Goal: Task Accomplishment & Management: Complete application form

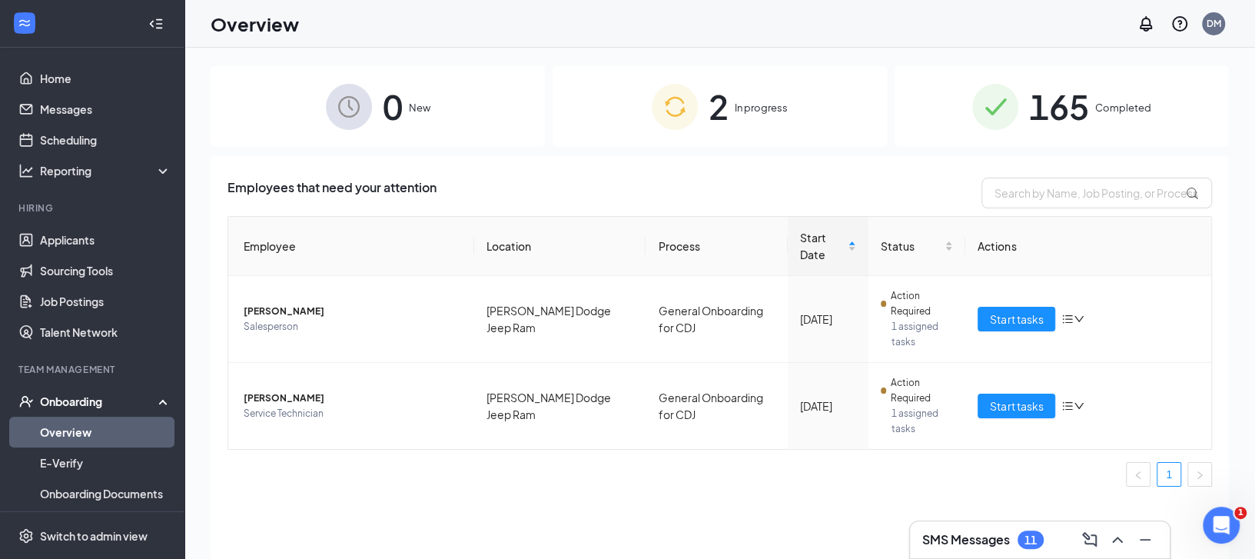
click at [472, 211] on div "Employees that need your attention Employee Location Process Start Date Status …" at bounding box center [720, 338] width 985 height 321
click at [71, 237] on link "Applicants" at bounding box center [105, 239] width 131 height 31
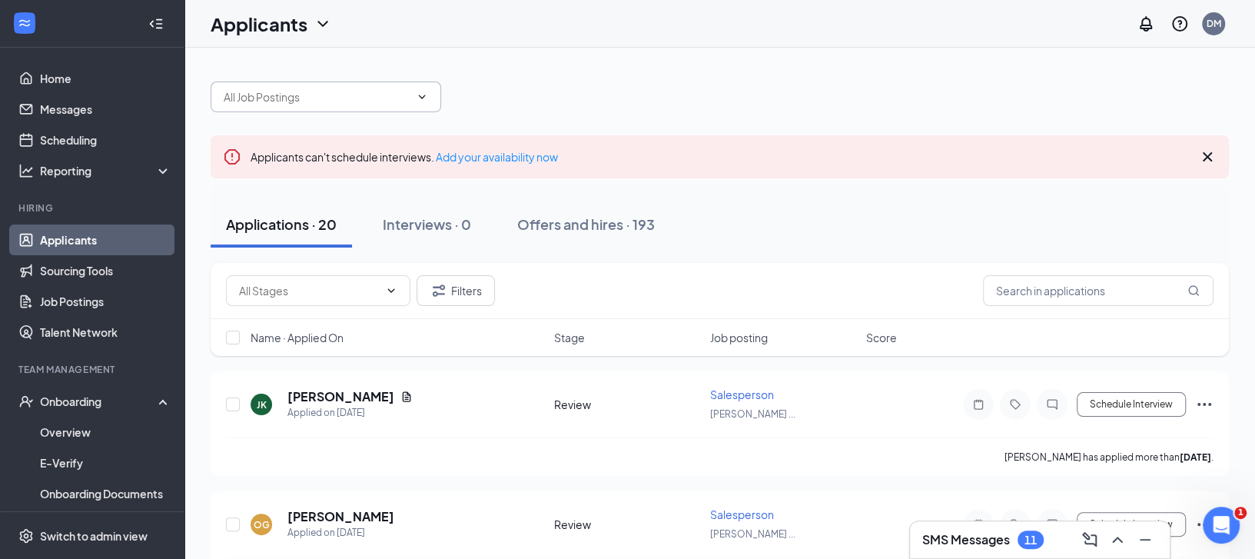
click at [359, 108] on span at bounding box center [326, 96] width 231 height 31
click at [447, 100] on div at bounding box center [720, 89] width 1018 height 46
click at [424, 95] on icon "ChevronDown" at bounding box center [422, 97] width 7 height 4
click at [407, 95] on input "text" at bounding box center [317, 96] width 186 height 17
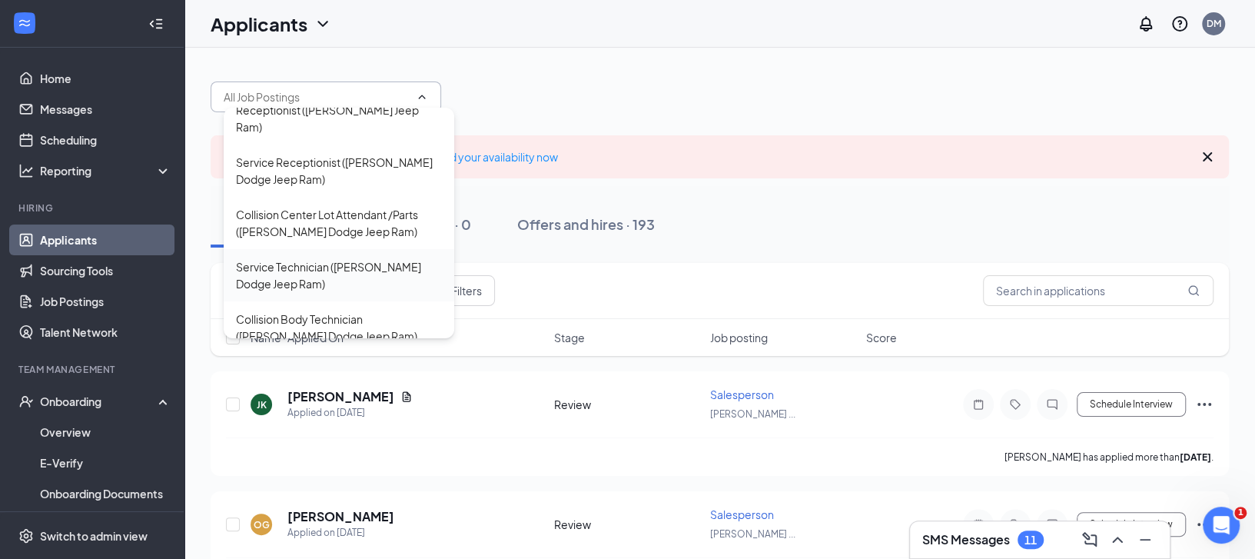
scroll to position [592, 0]
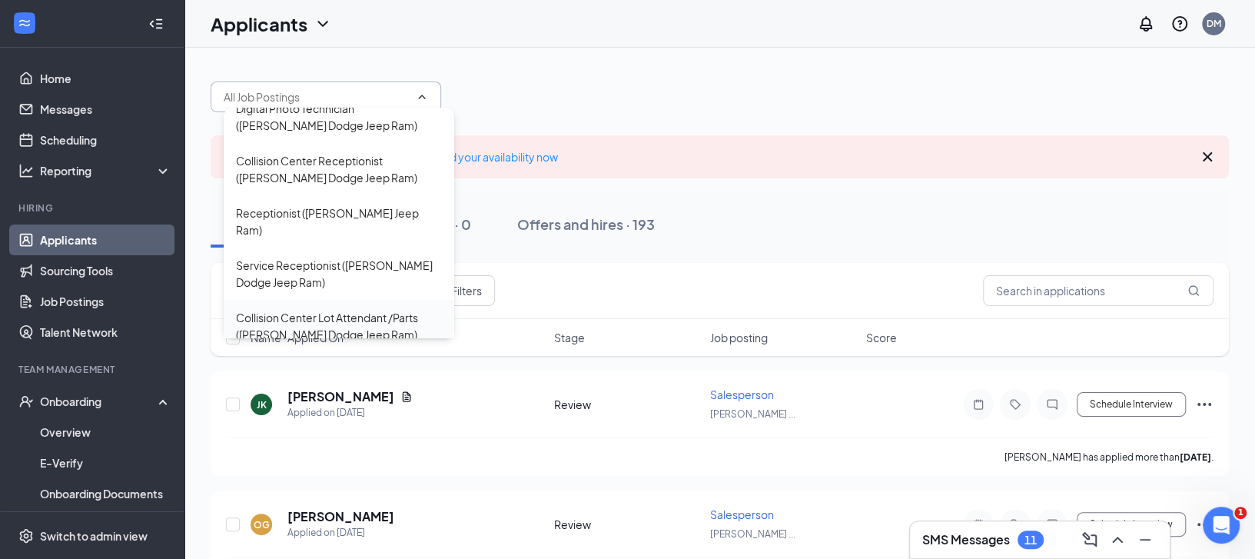
click at [340, 309] on div "Collision Center Lot Attendant /Parts ([PERSON_NAME] Dodge Jeep Ram)" at bounding box center [339, 326] width 206 height 34
type input "Collision Center Lot Attendant /Parts ([PERSON_NAME] Dodge Jeep Ram)"
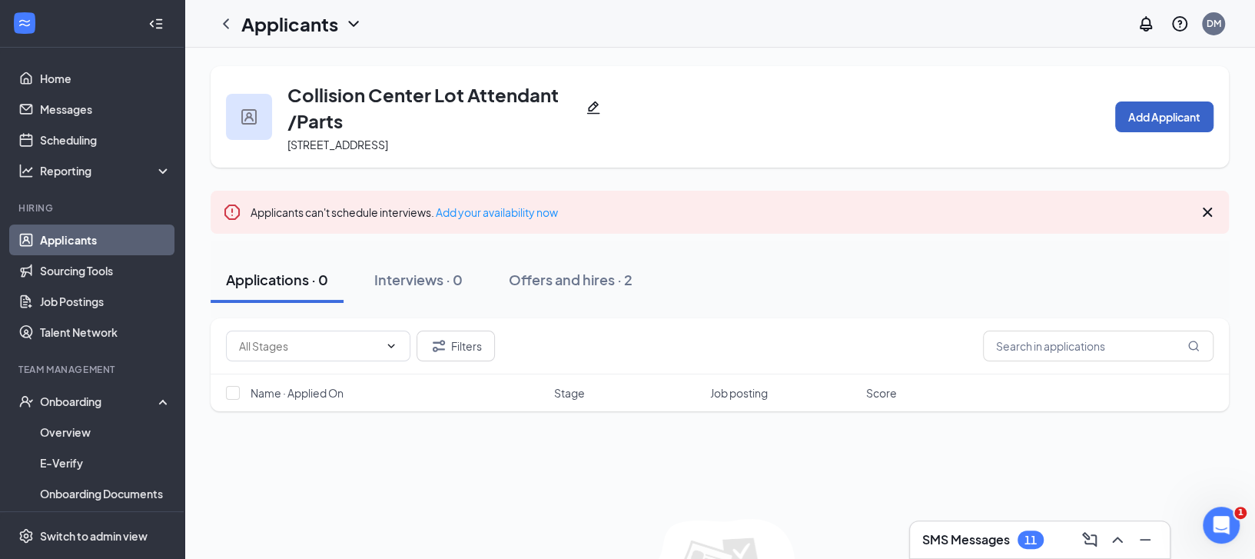
click at [1120, 123] on button "Add Applicant" at bounding box center [1164, 116] width 98 height 31
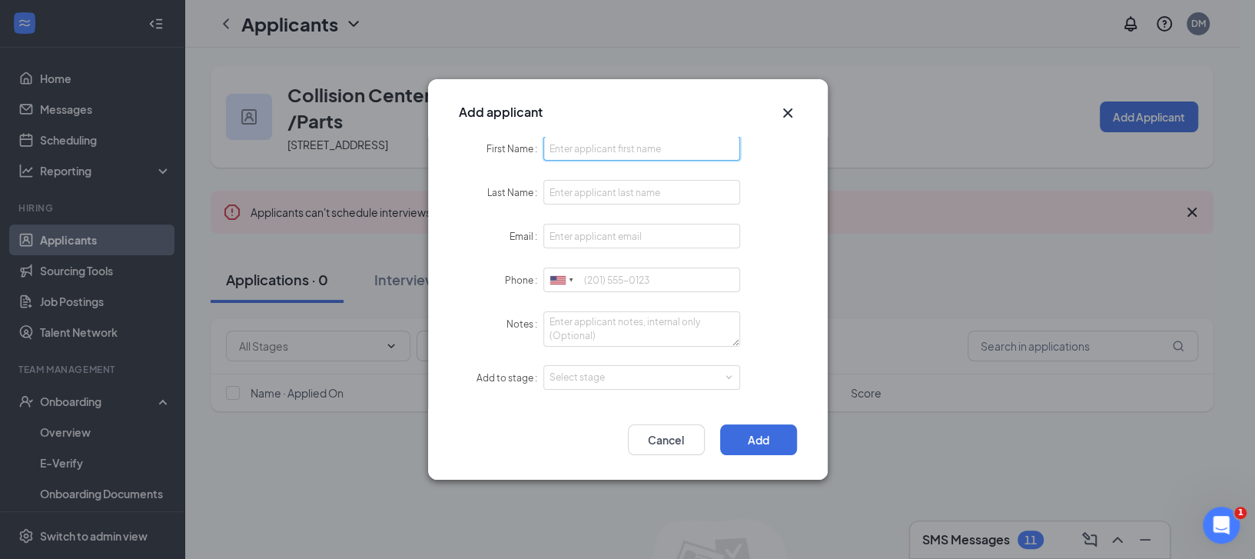
click at [563, 143] on input "First Name" at bounding box center [642, 148] width 198 height 25
type input "[PERSON_NAME]"
type input "[EMAIL_ADDRESS][DOMAIN_NAME]"
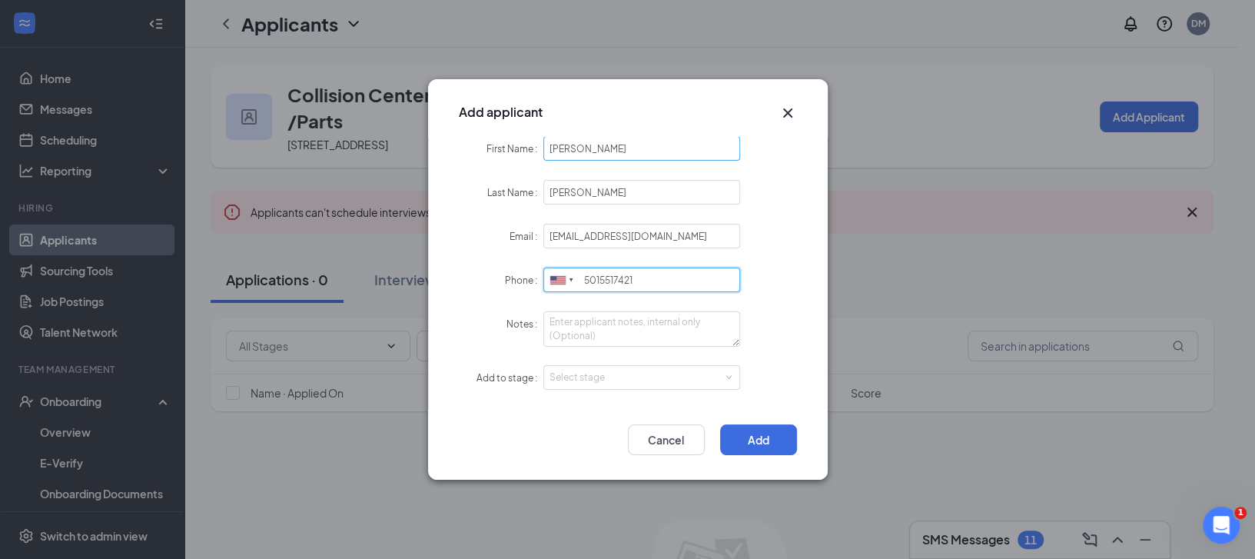
type input "5015517421"
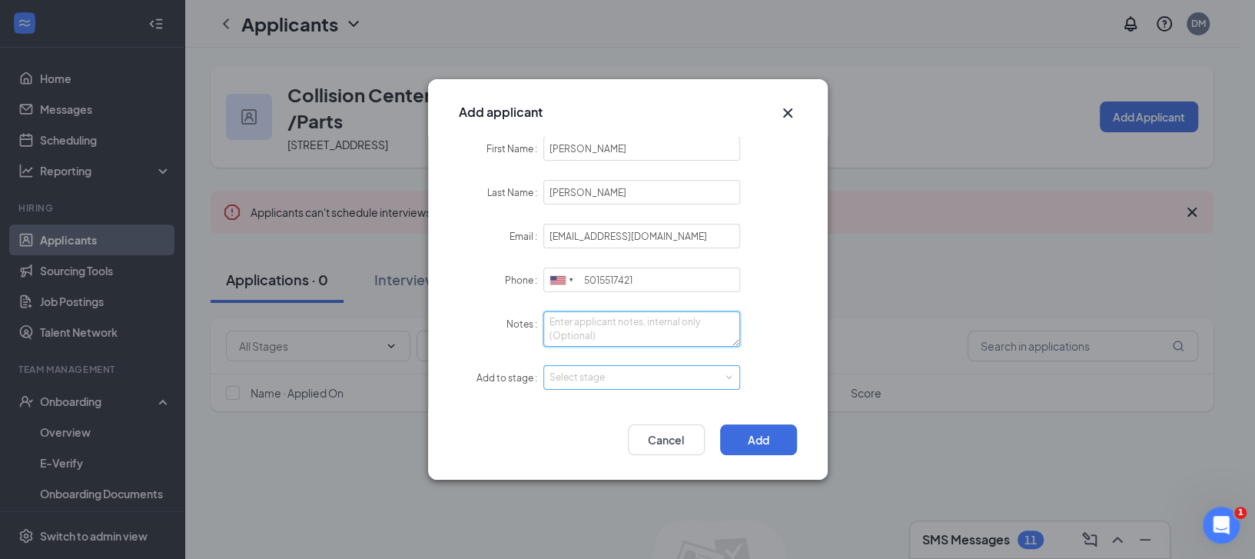
click at [629, 374] on div "Select stage" at bounding box center [639, 377] width 178 height 15
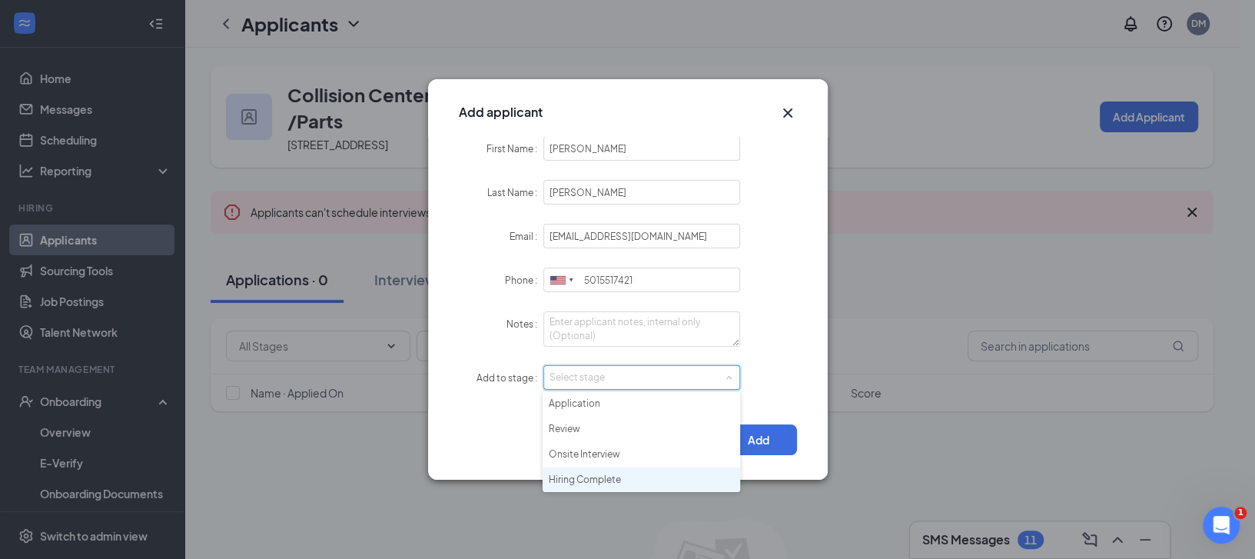
click at [619, 477] on li "Hiring Complete" at bounding box center [642, 479] width 198 height 25
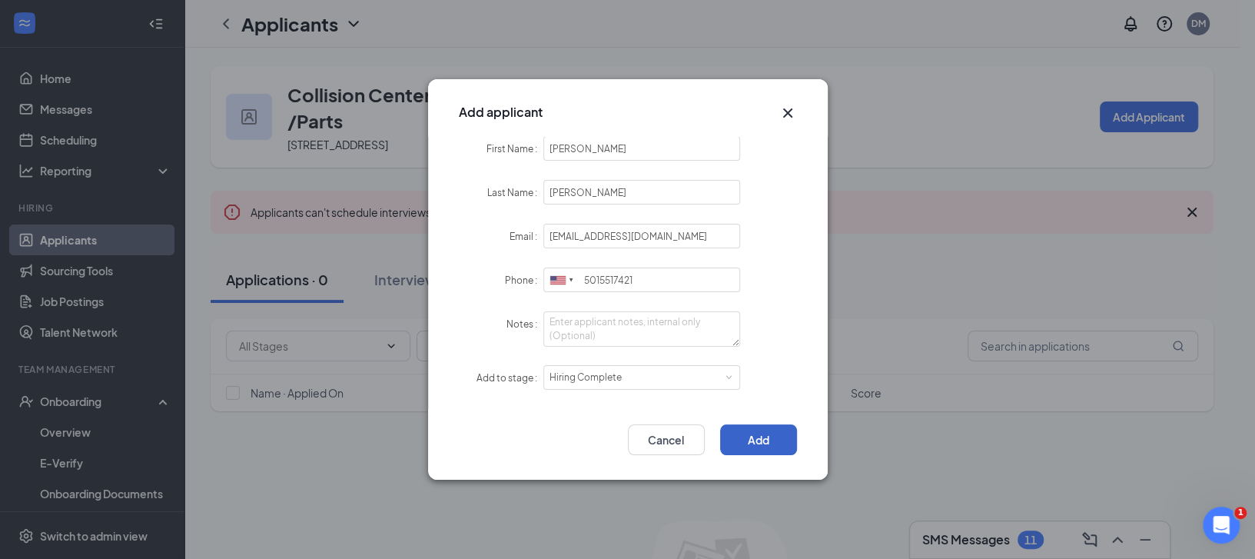
click at [738, 432] on button "Add" at bounding box center [758, 439] width 77 height 31
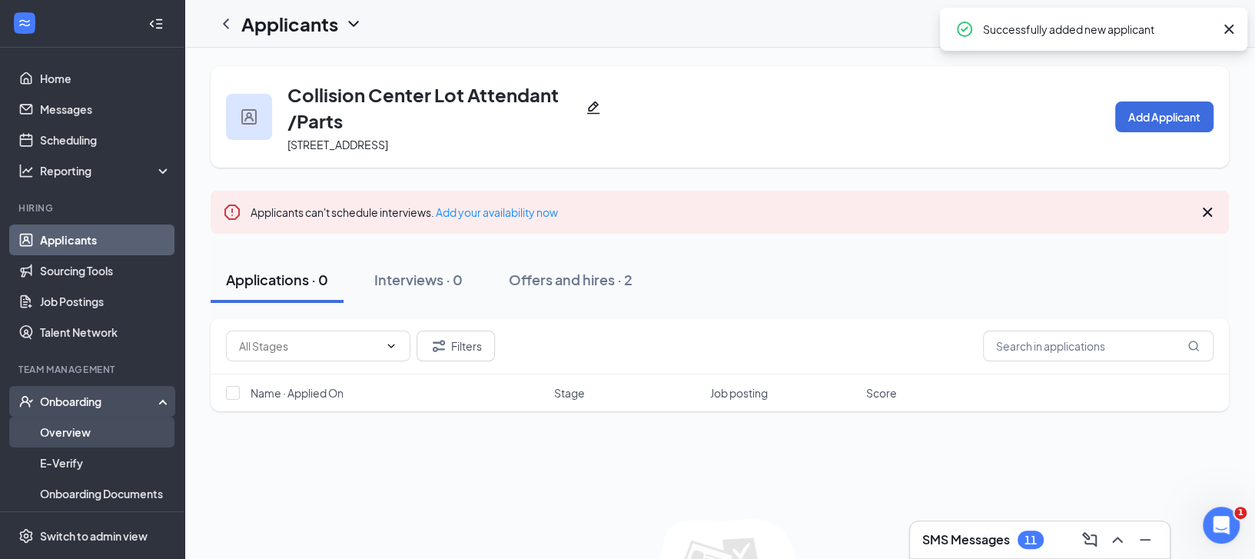
click at [71, 435] on link "Overview" at bounding box center [105, 432] width 131 height 31
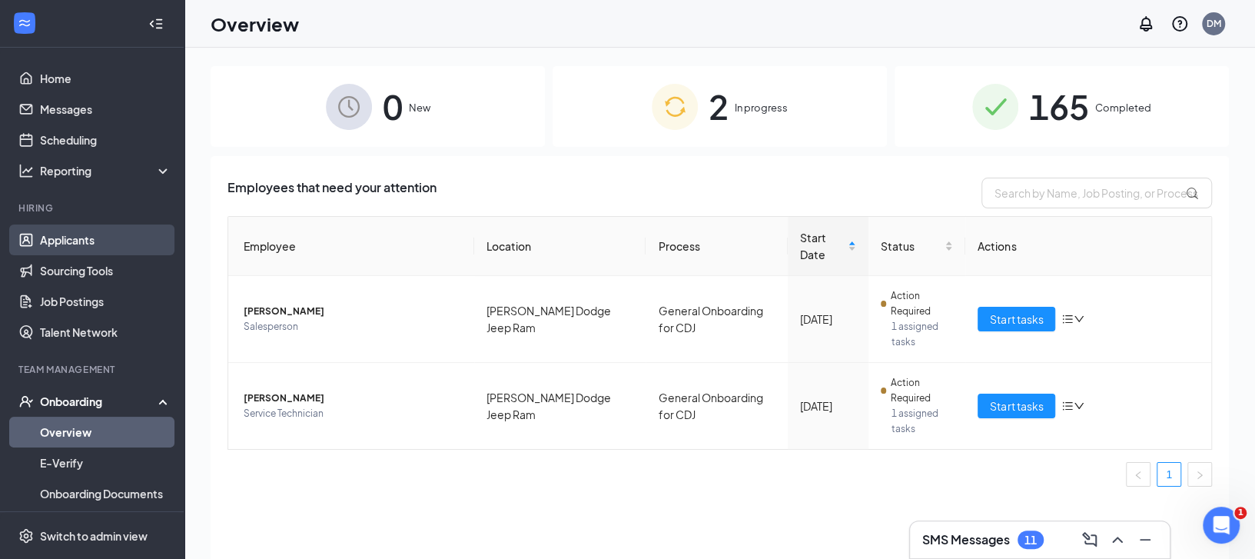
click at [75, 252] on link "Applicants" at bounding box center [105, 239] width 131 height 31
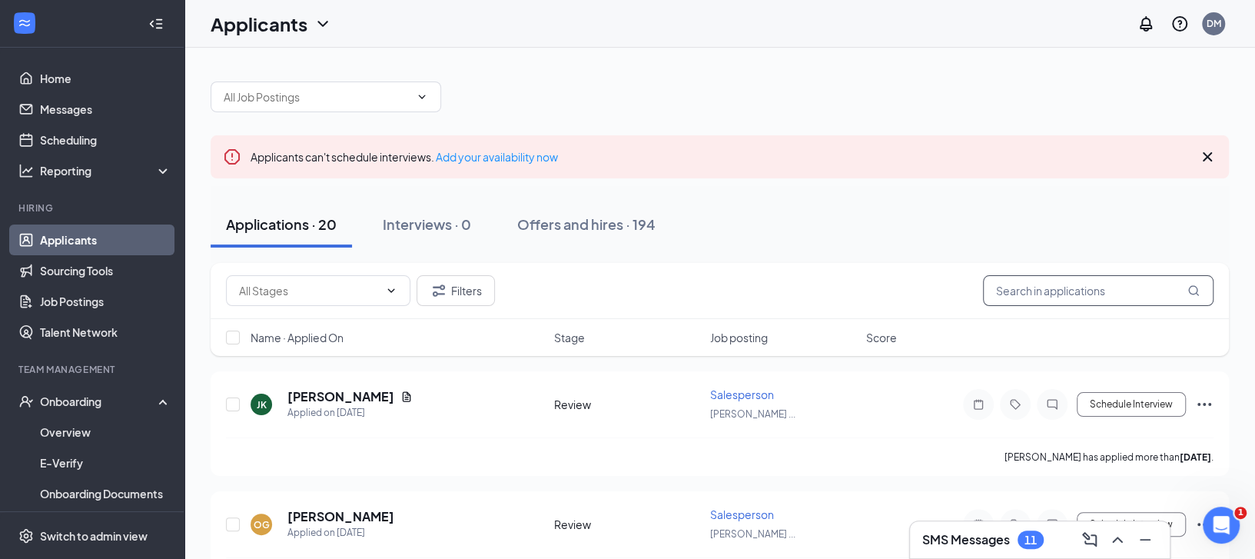
click at [1026, 300] on input "text" at bounding box center [1098, 290] width 231 height 31
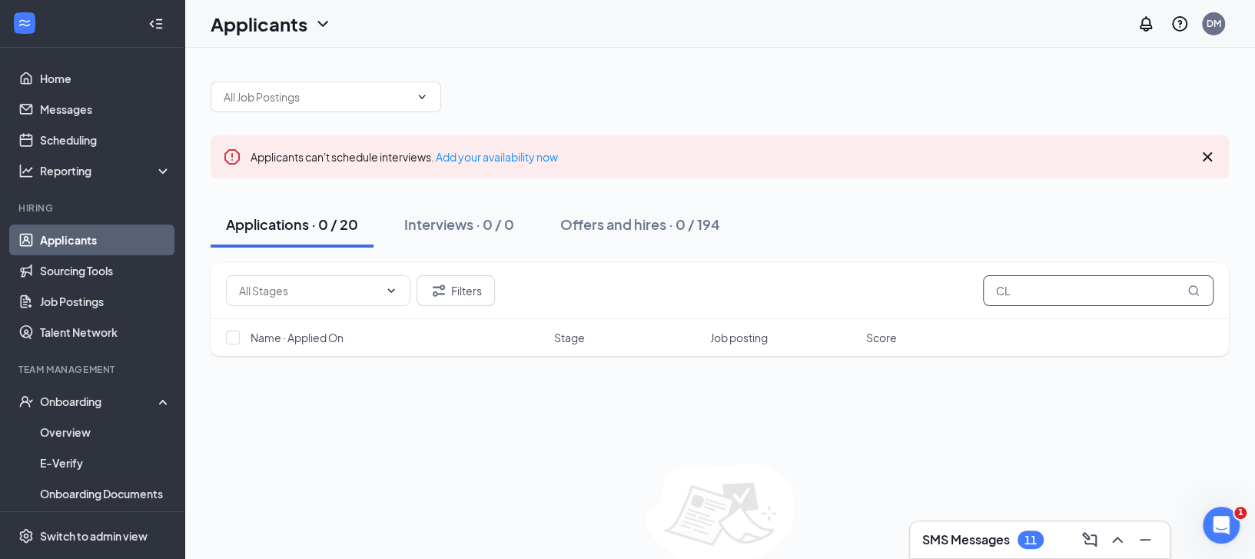
type input "C"
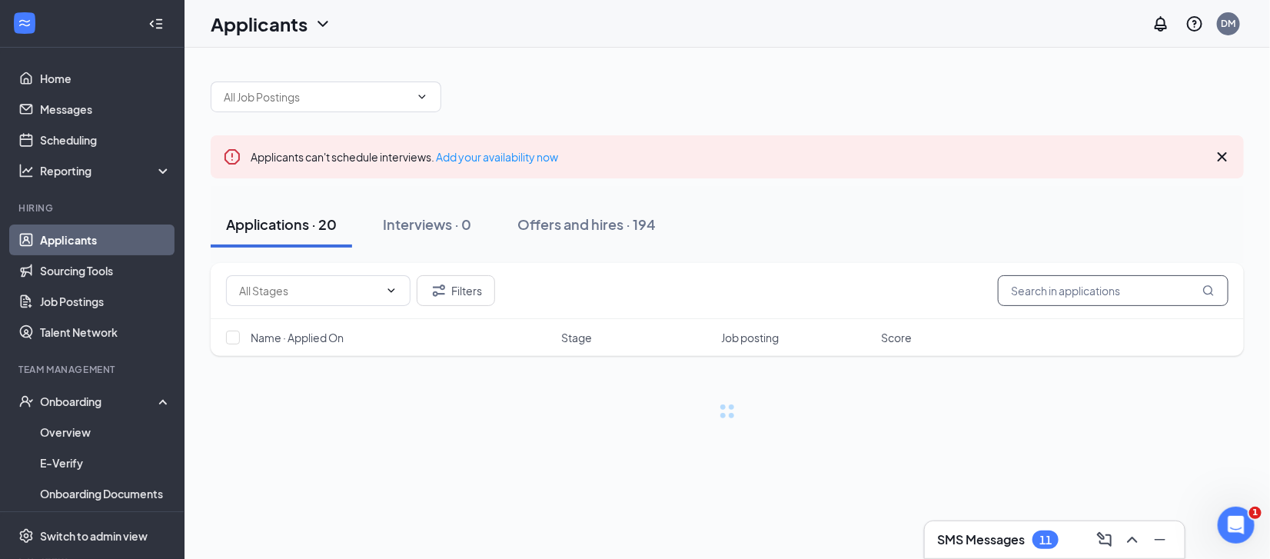
type input "H"
type input "[PERSON_NAME]"
click at [585, 224] on div "Offers and hires · 194" at bounding box center [586, 223] width 138 height 19
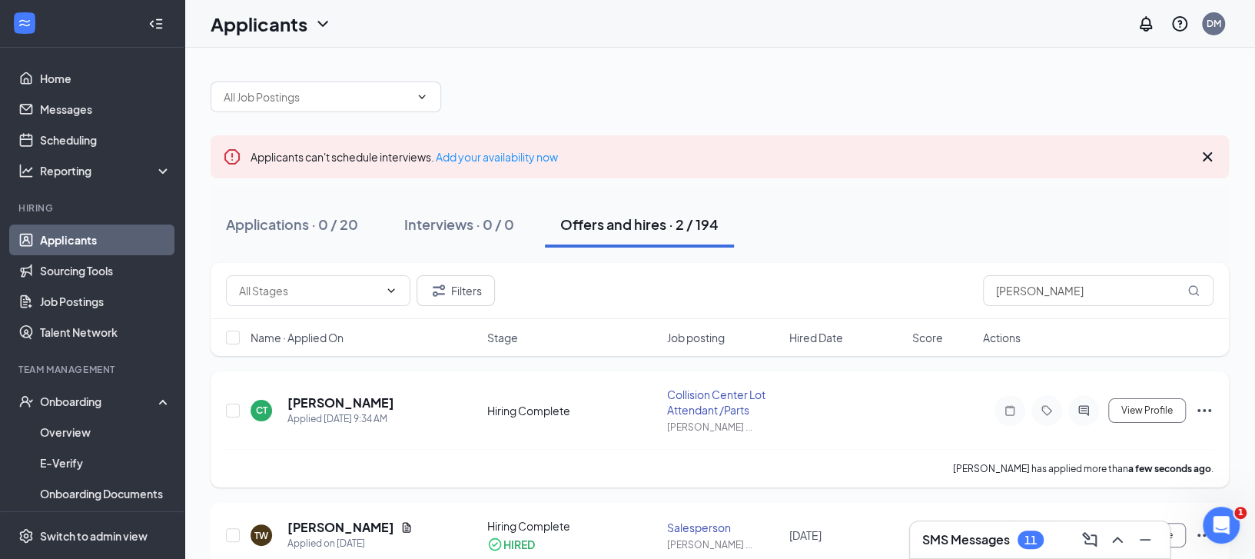
click at [1206, 410] on icon "Ellipses" at bounding box center [1204, 410] width 18 height 18
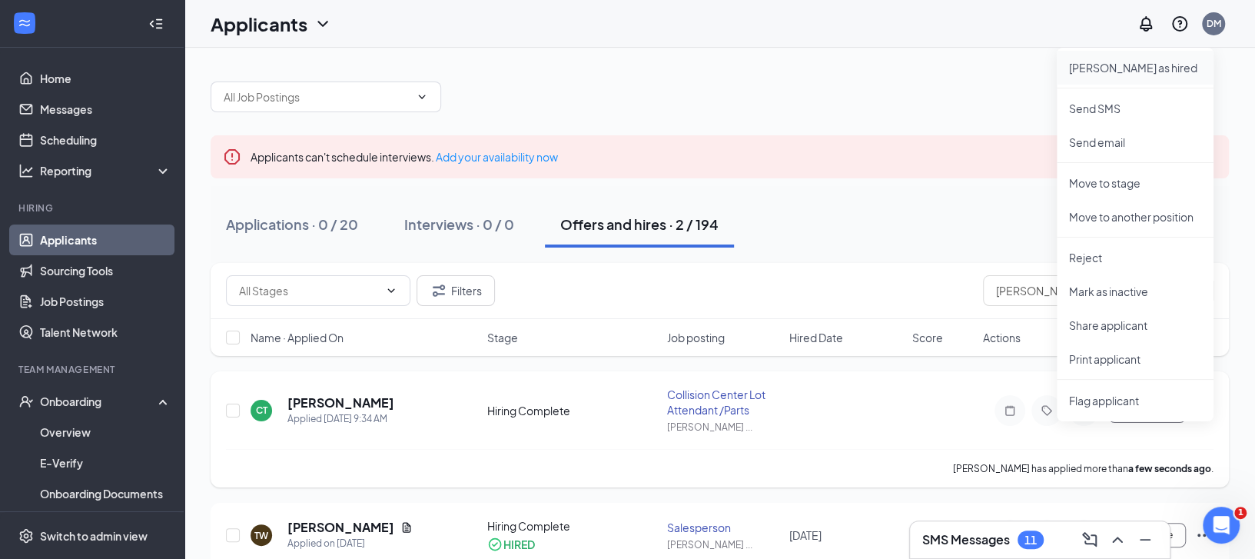
click at [1108, 68] on p "Mark as hired" at bounding box center [1135, 67] width 132 height 15
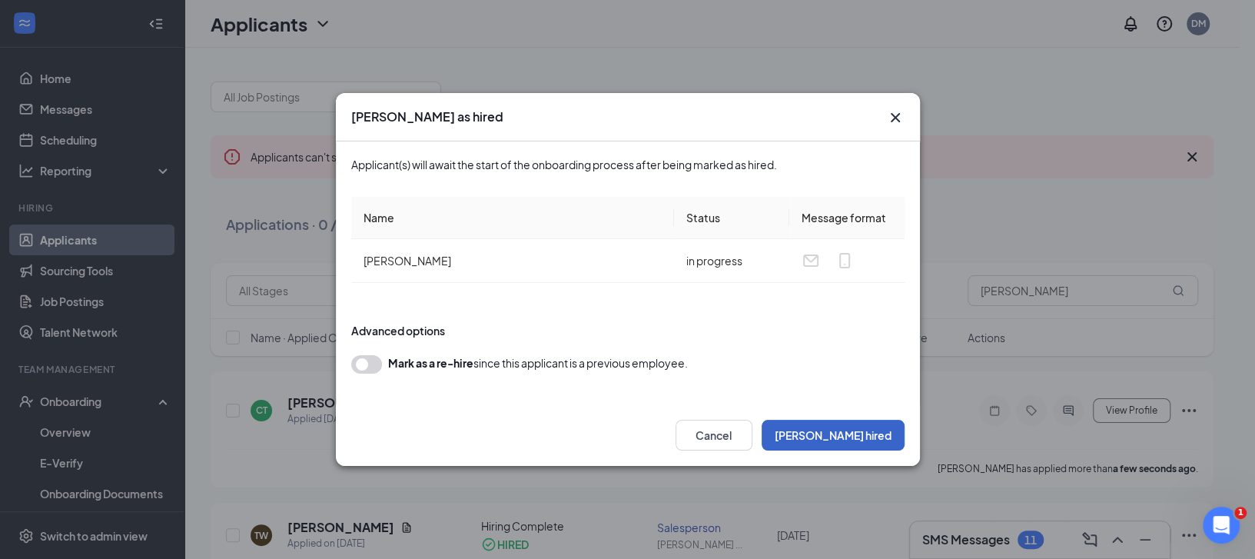
click at [876, 433] on button "Mark hired" at bounding box center [833, 435] width 143 height 31
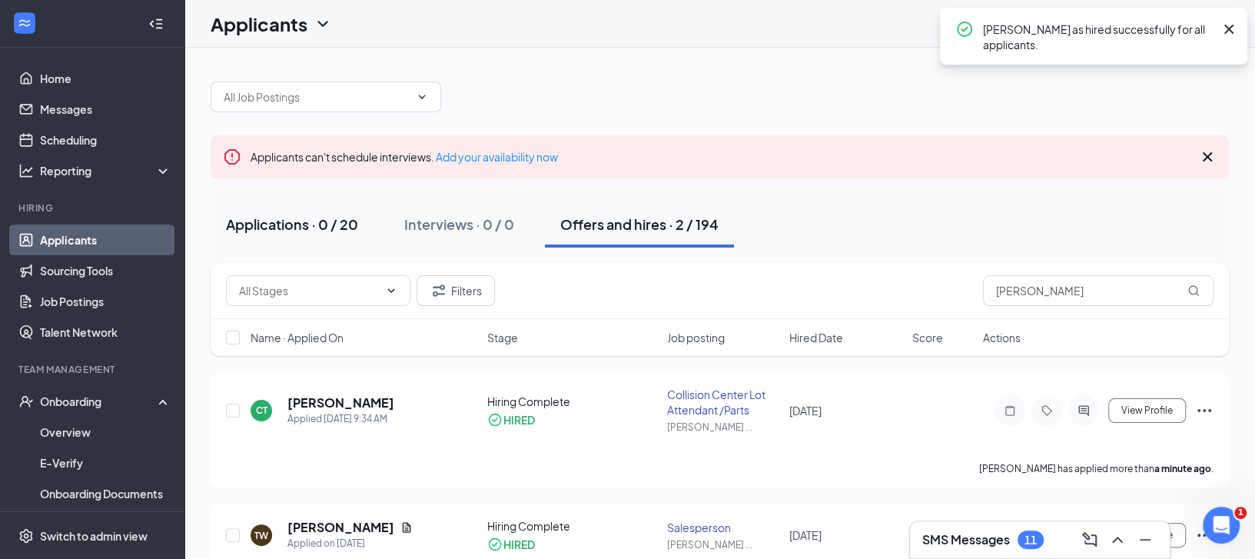
click at [324, 223] on div "Applications · 0 / 20" at bounding box center [292, 223] width 132 height 19
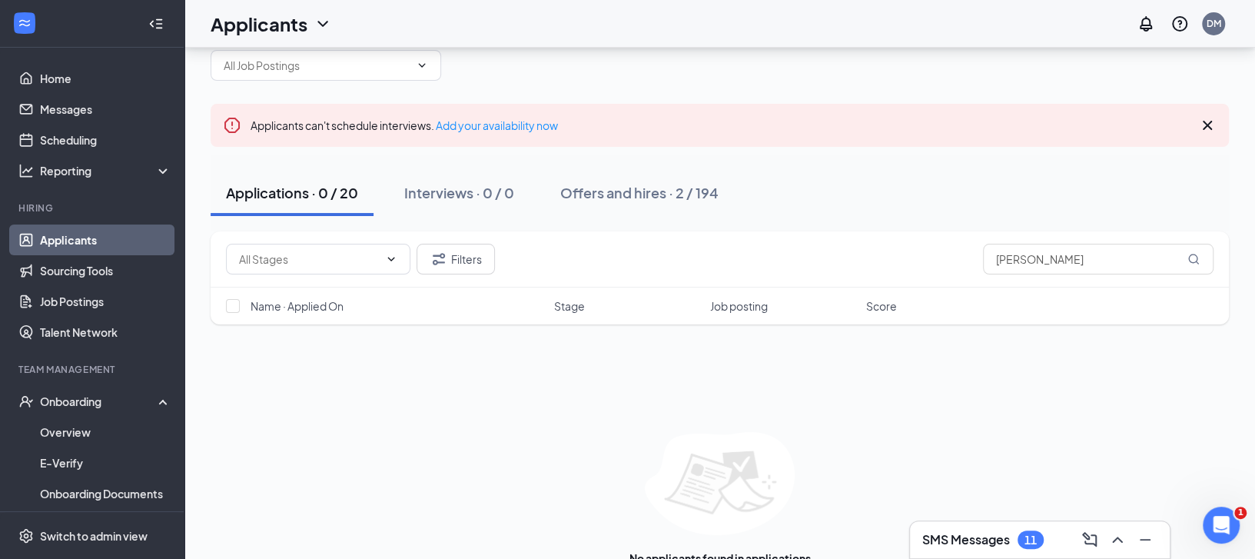
scroll to position [71, 0]
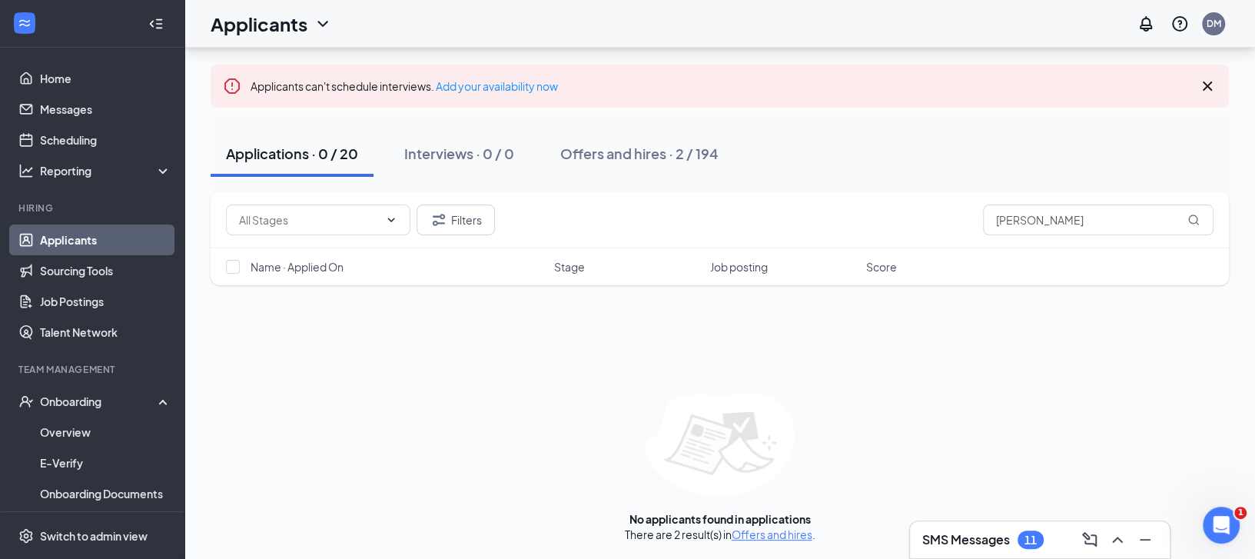
click at [307, 155] on div "Applications · 0 / 20" at bounding box center [292, 153] width 132 height 19
click at [487, 135] on button "Interviews · 0 / 0" at bounding box center [459, 154] width 141 height 46
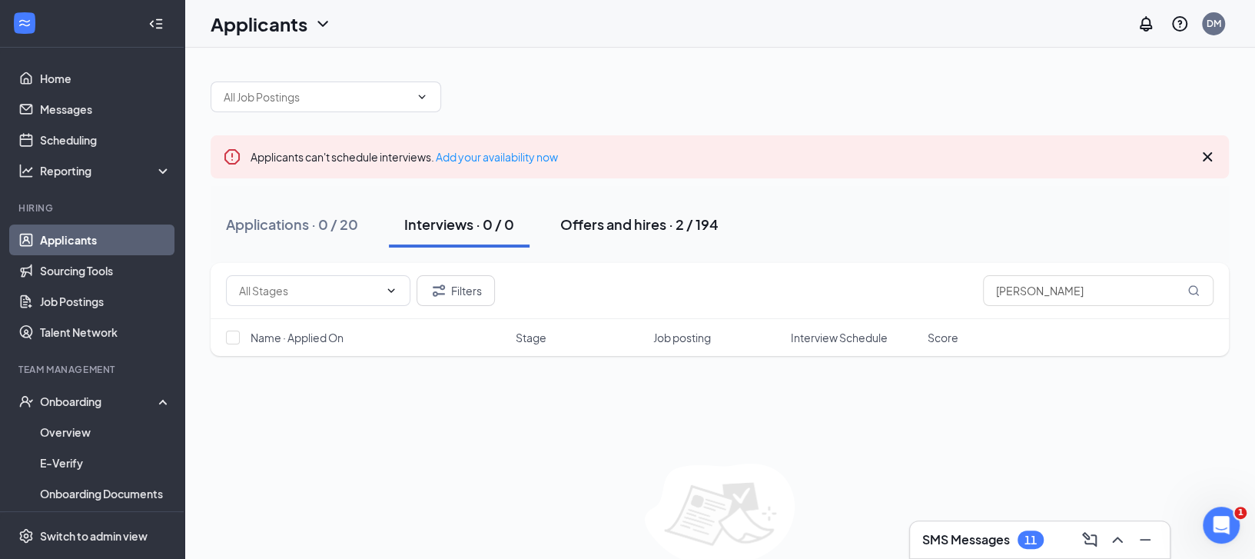
click at [596, 234] on button "Offers and hires · 2 / 194" at bounding box center [639, 224] width 189 height 46
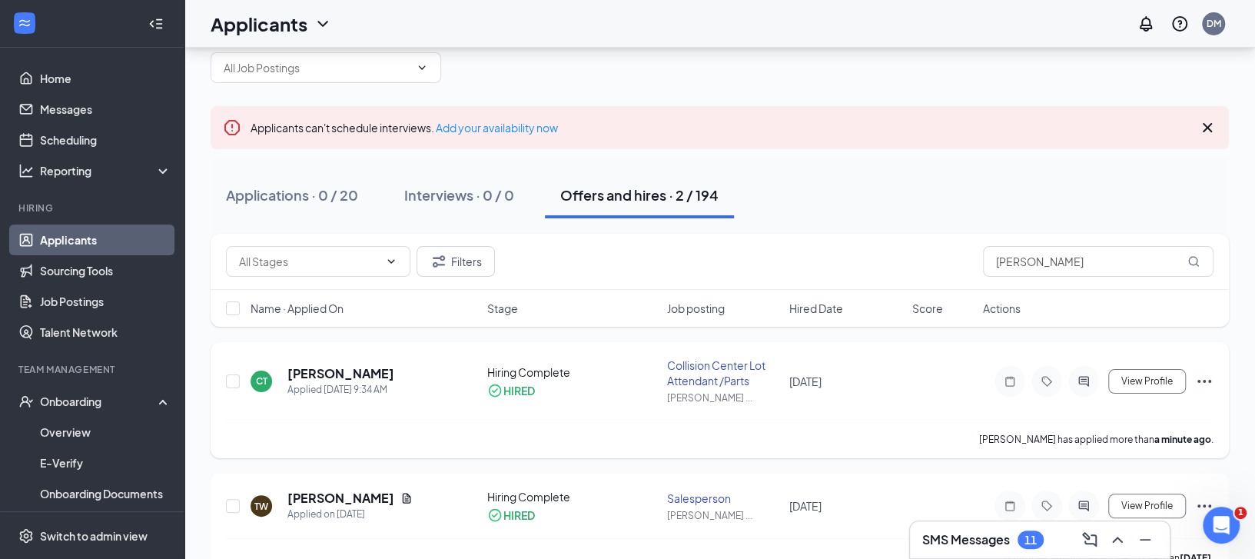
scroll to position [64, 0]
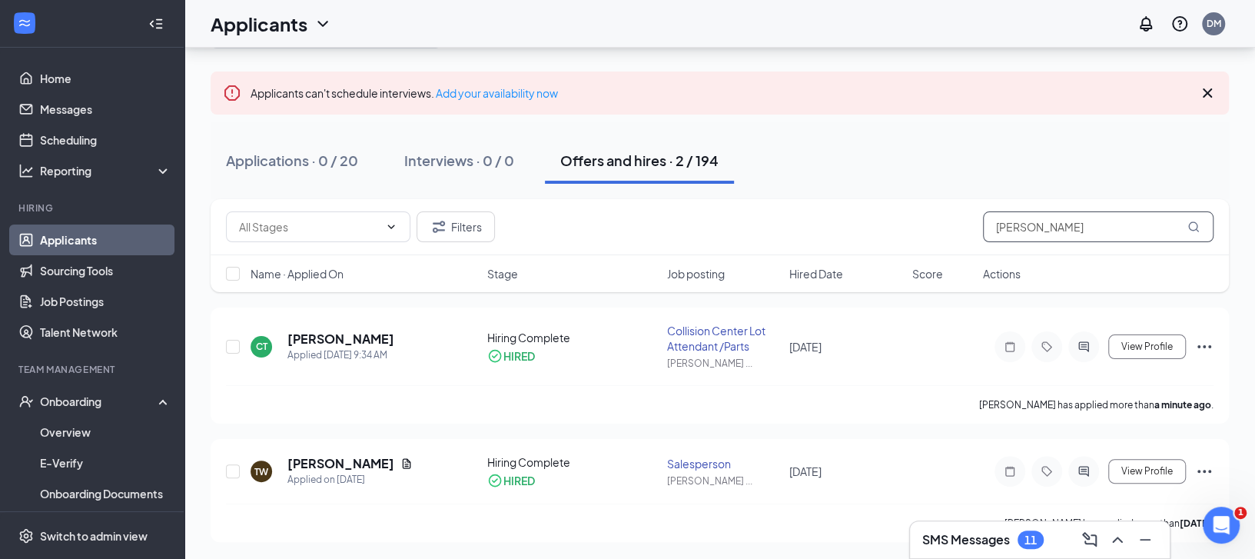
click at [1094, 226] on input "[PERSON_NAME]" at bounding box center [1098, 226] width 231 height 31
type input "T"
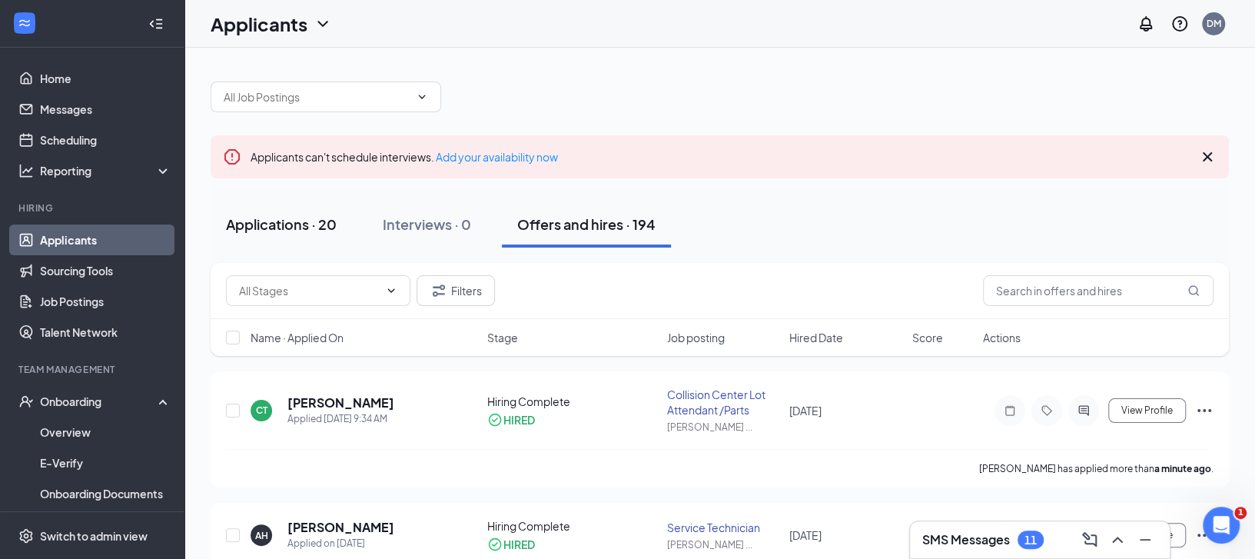
click at [317, 218] on div "Applications · 20" at bounding box center [281, 223] width 111 height 19
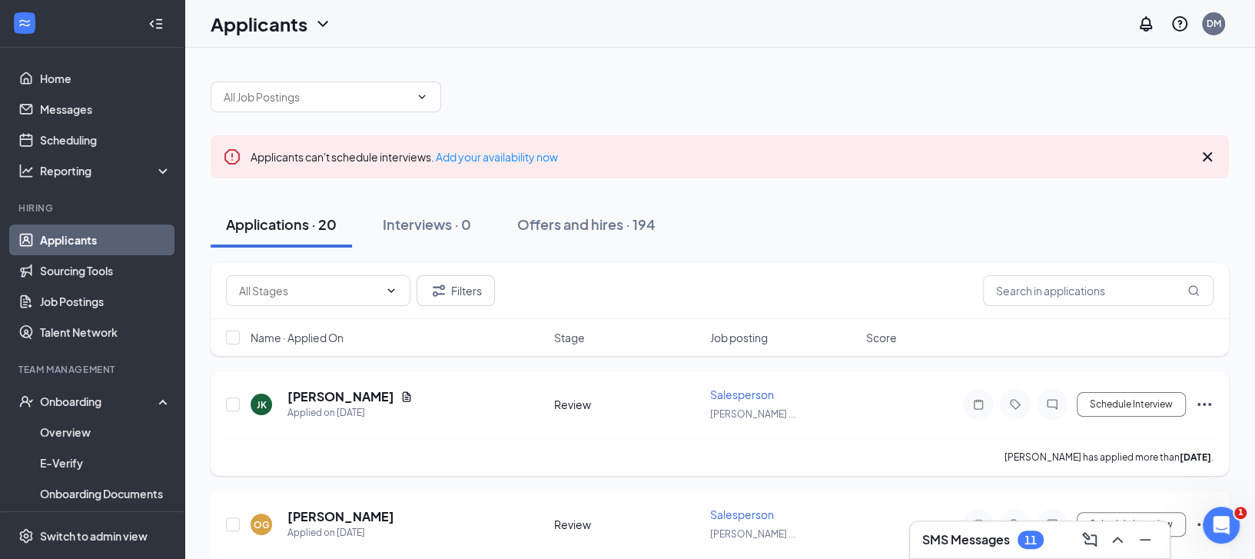
click at [1209, 410] on icon "Ellipses" at bounding box center [1204, 404] width 18 height 18
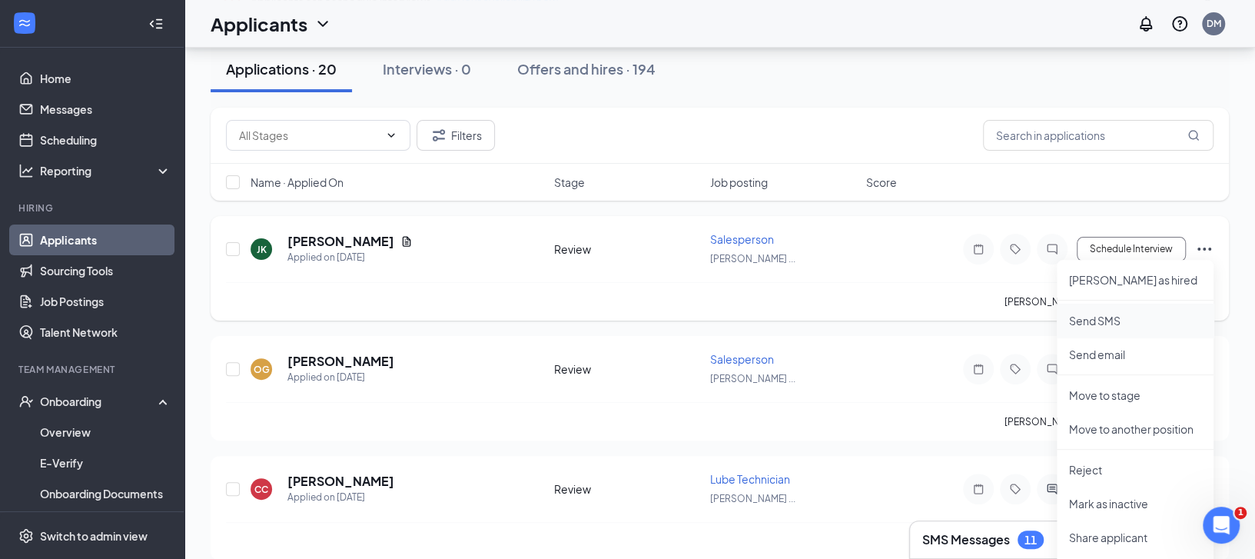
scroll to position [102, 0]
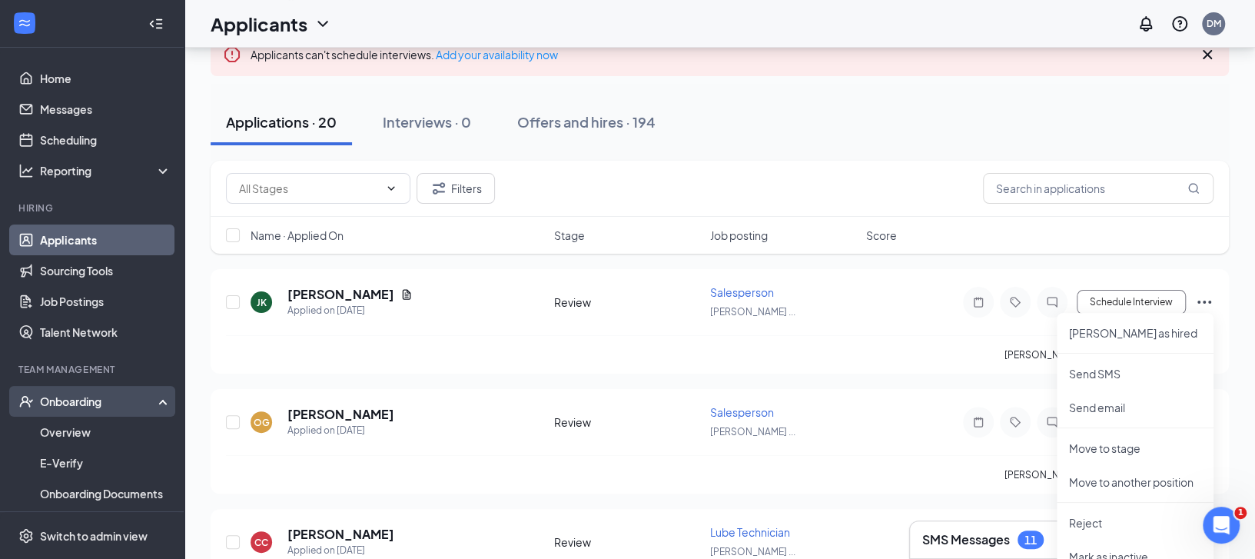
click at [61, 399] on div "Onboarding" at bounding box center [99, 401] width 118 height 15
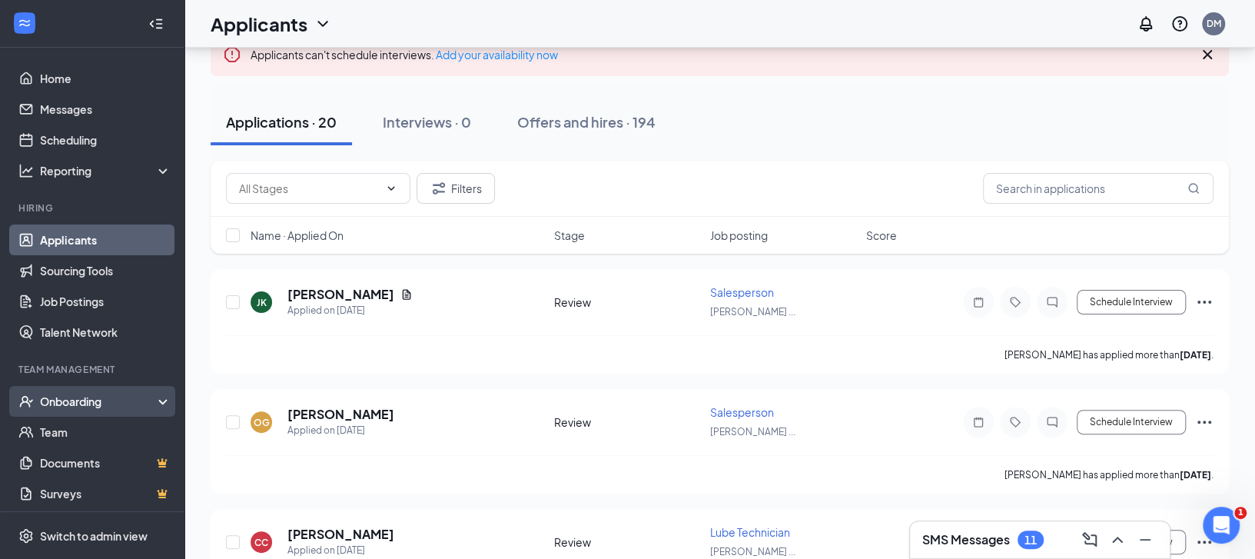
click at [61, 400] on div "Onboarding" at bounding box center [99, 401] width 118 height 15
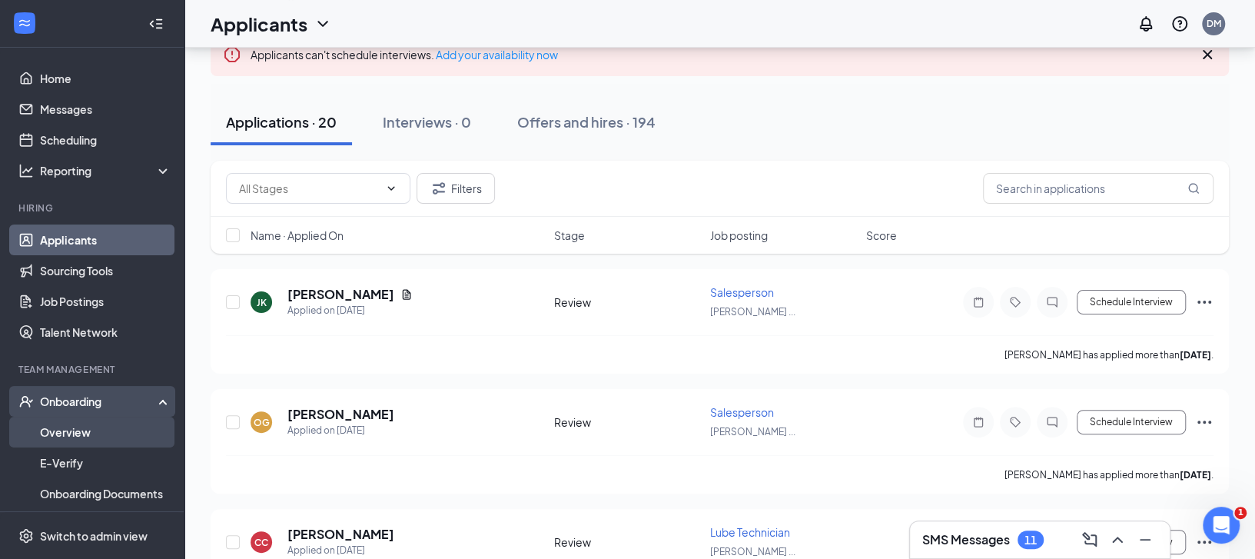
click at [61, 427] on link "Overview" at bounding box center [105, 432] width 131 height 31
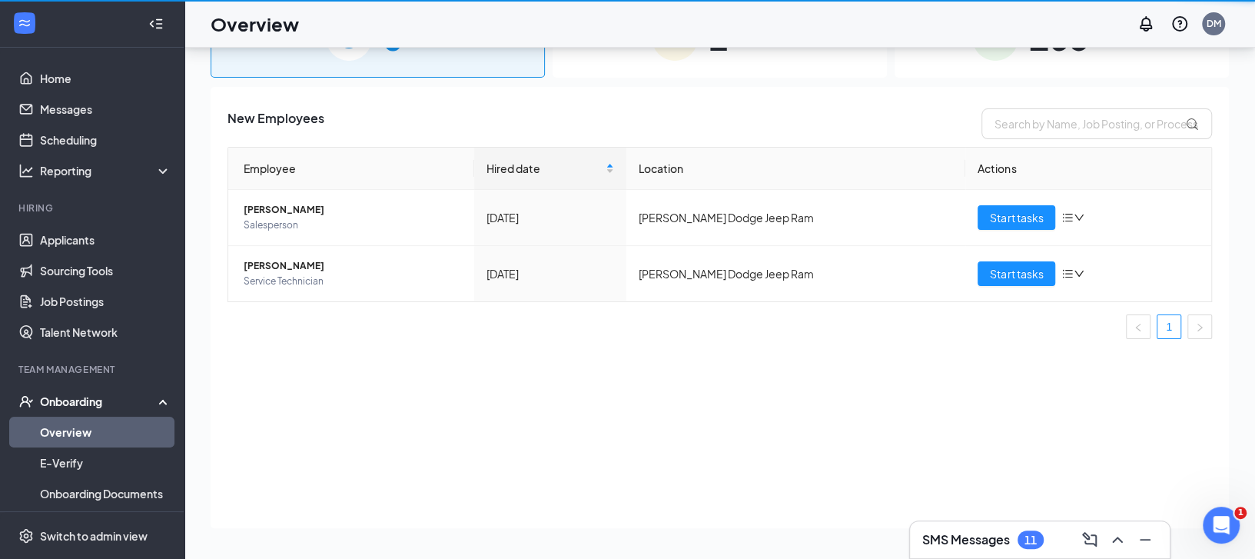
scroll to position [69, 0]
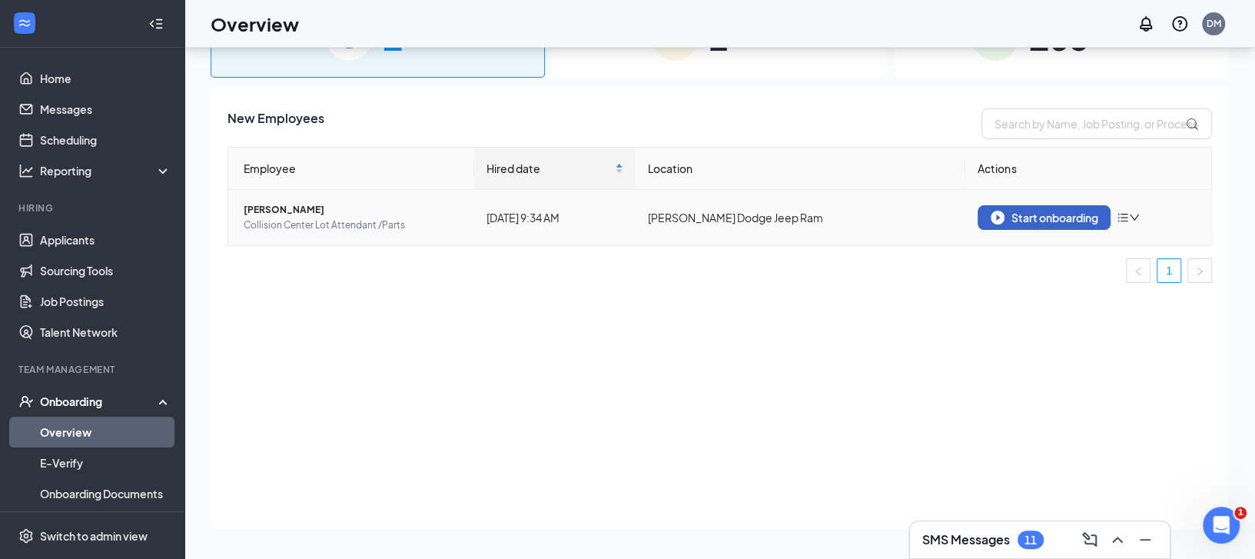
click at [1083, 221] on div "Start onboarding" at bounding box center [1044, 218] width 107 height 14
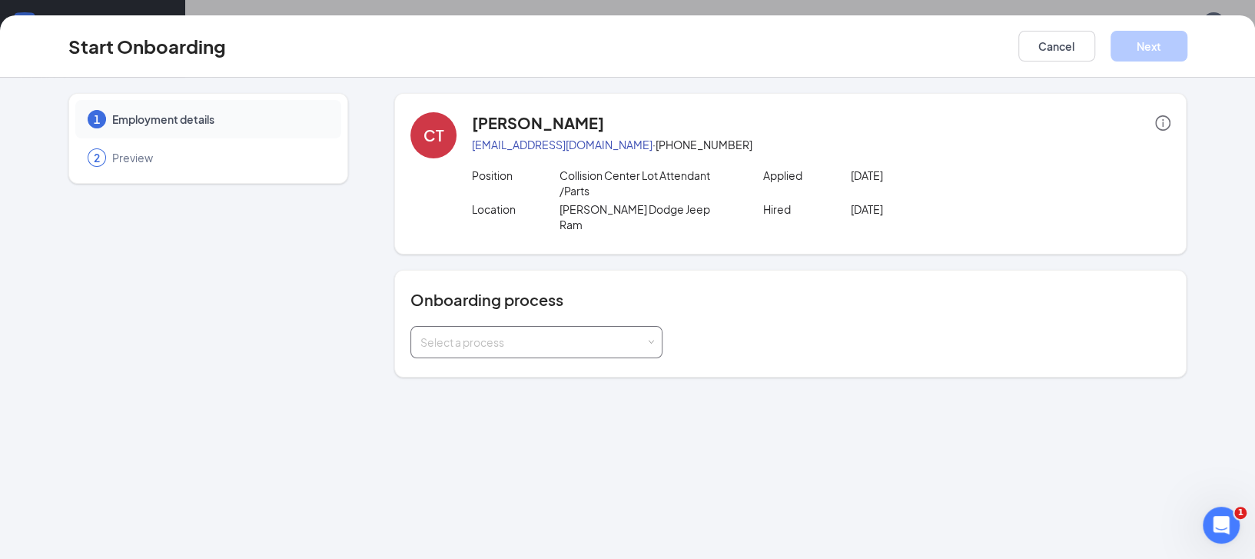
click at [619, 340] on div "Select a process" at bounding box center [536, 342] width 232 height 31
click at [592, 362] on li "General Onboarding for CDJ" at bounding box center [536, 359] width 252 height 28
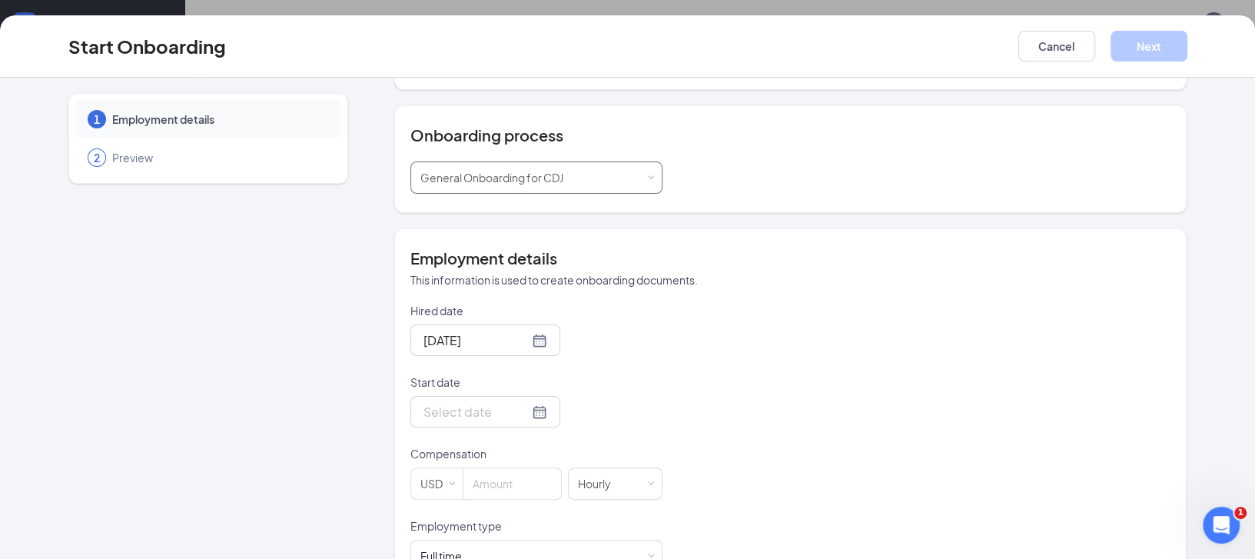
scroll to position [204, 0]
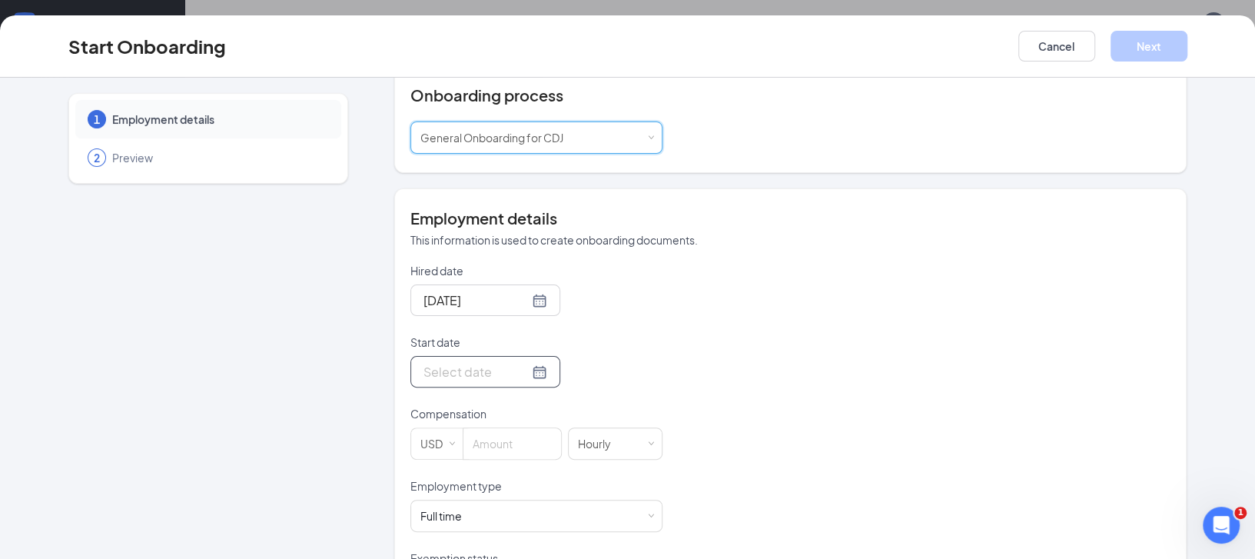
click at [520, 363] on div at bounding box center [485, 371] width 124 height 19
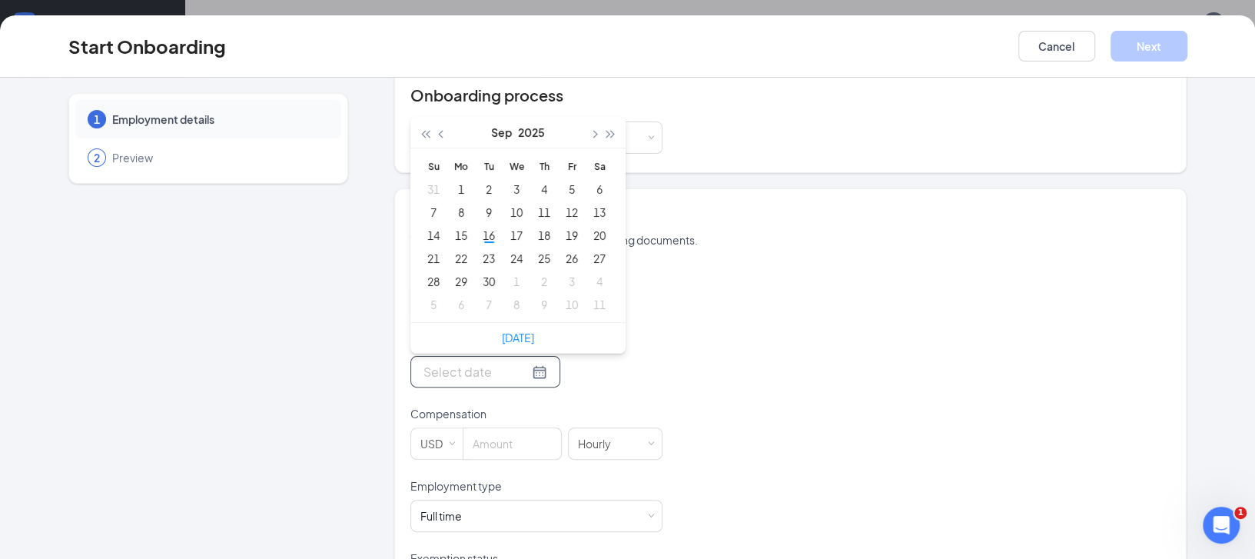
click at [515, 362] on div at bounding box center [485, 371] width 124 height 19
type input "Sep 30, 2025"
click at [483, 272] on div "30" at bounding box center [489, 281] width 18 height 18
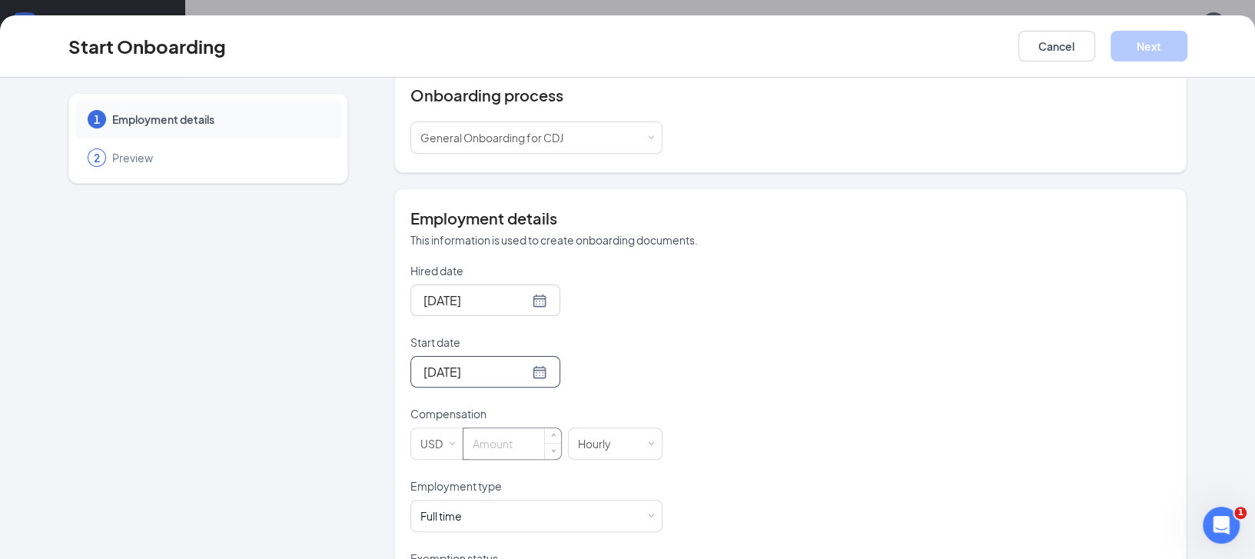
click at [499, 428] on input at bounding box center [512, 443] width 98 height 31
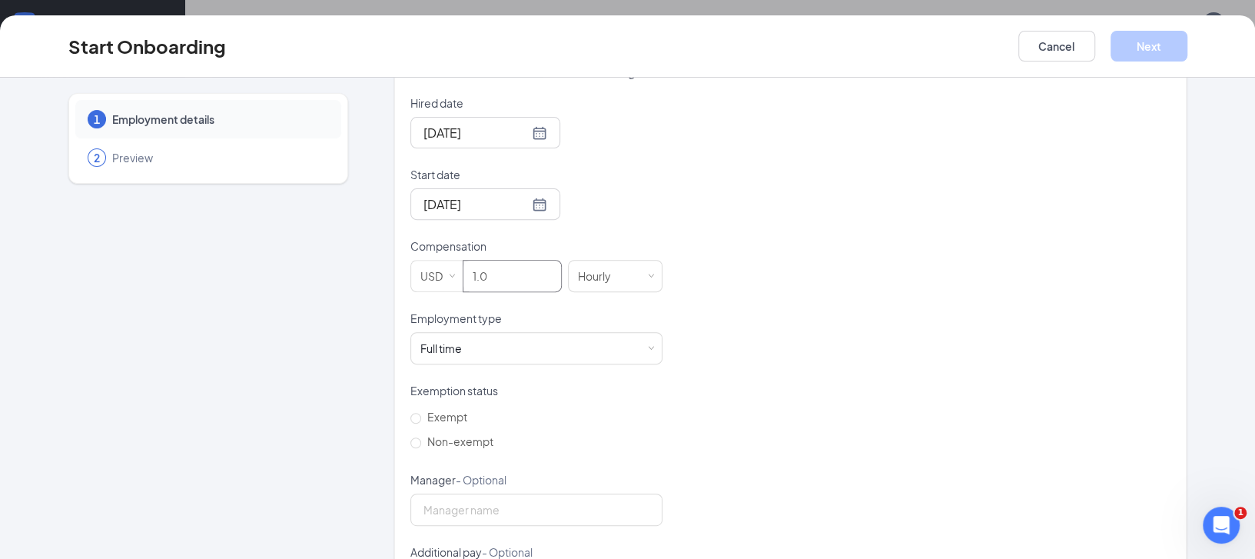
scroll to position [410, 0]
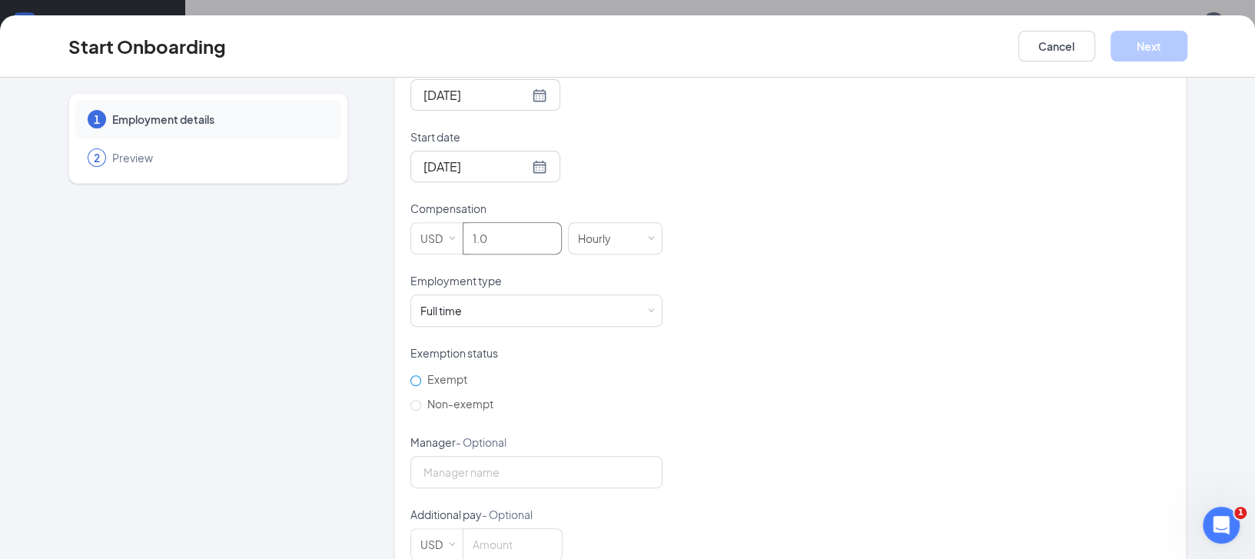
type input "1"
click at [435, 372] on span "Exempt" at bounding box center [447, 379] width 52 height 14
click at [421, 375] on input "Exempt" at bounding box center [415, 380] width 11 height 11
radio input "true"
click at [425, 397] on span "Non-exempt" at bounding box center [460, 404] width 78 height 14
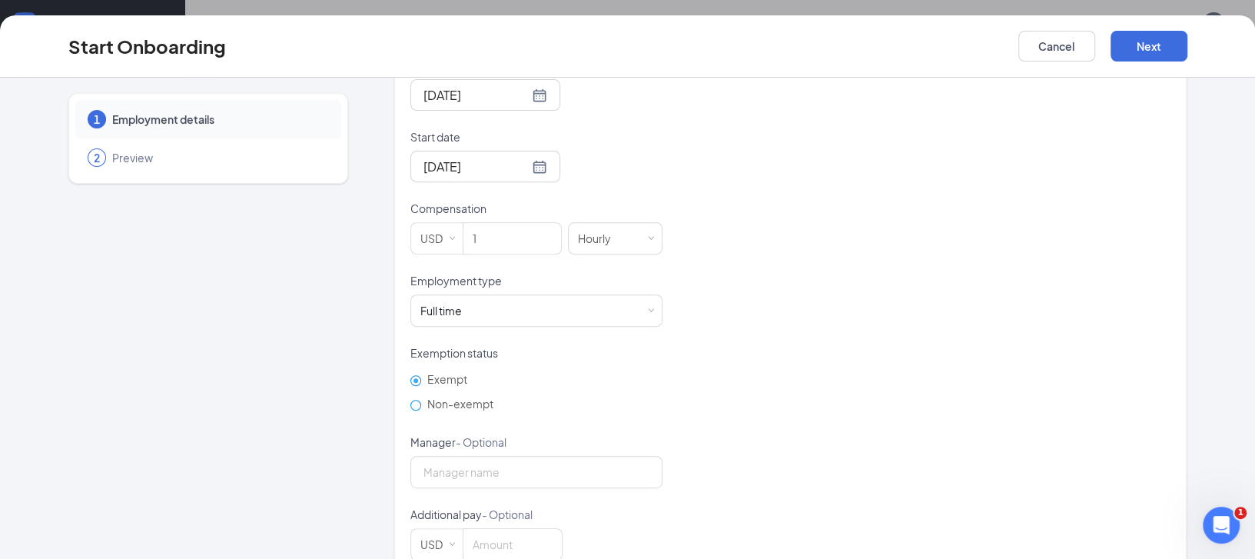
click at [421, 400] on input "Non-exempt" at bounding box center [415, 405] width 11 height 11
radio input "true"
radio input "false"
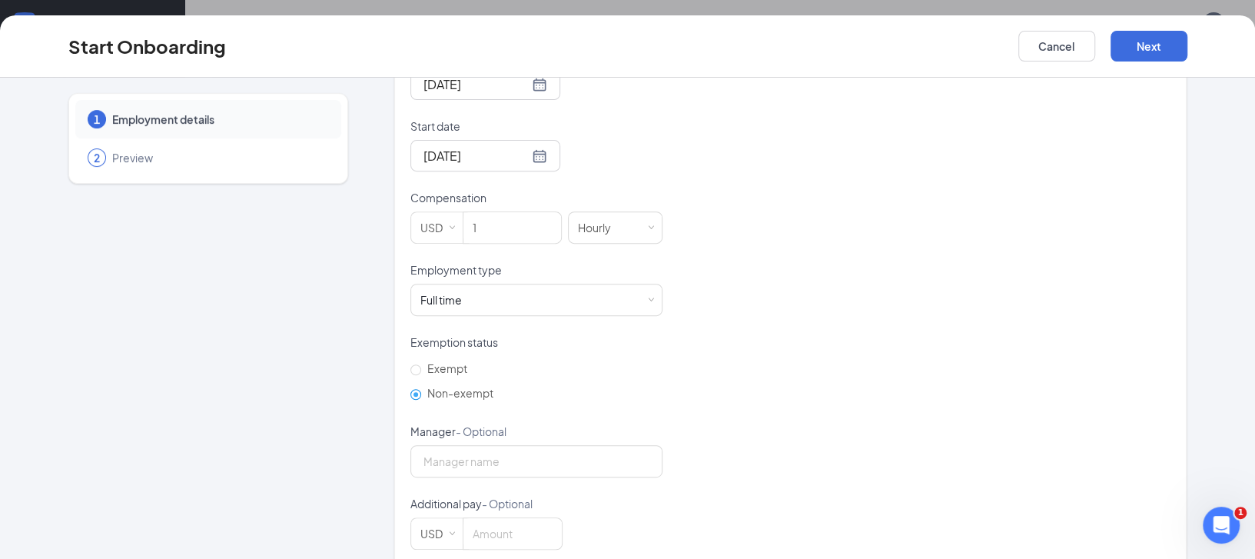
scroll to position [429, 0]
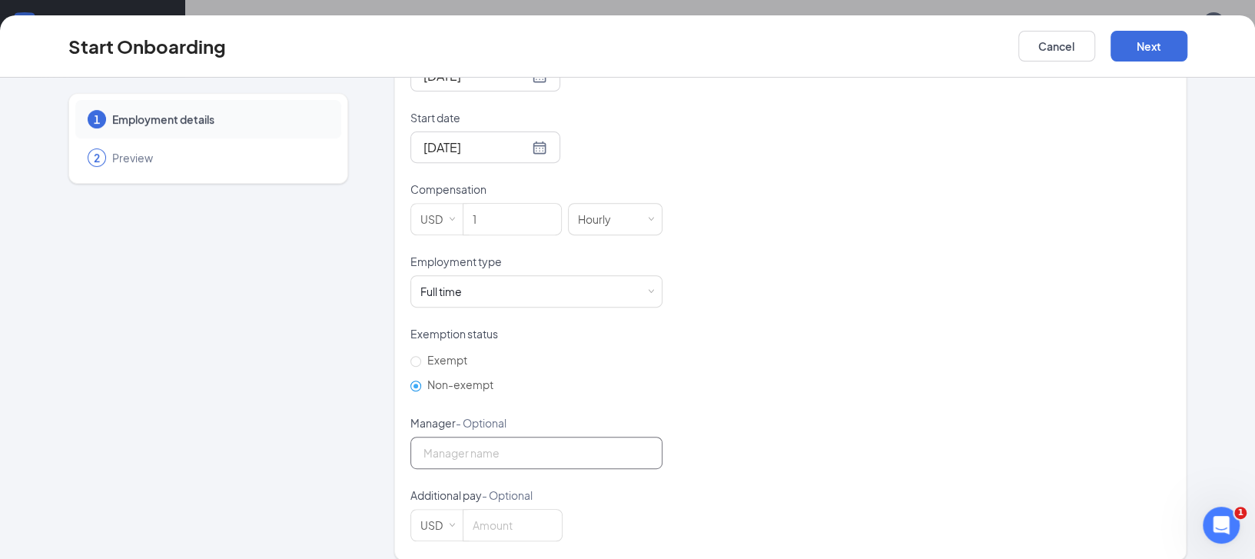
click at [458, 437] on input "Manager - Optional" at bounding box center [536, 453] width 252 height 32
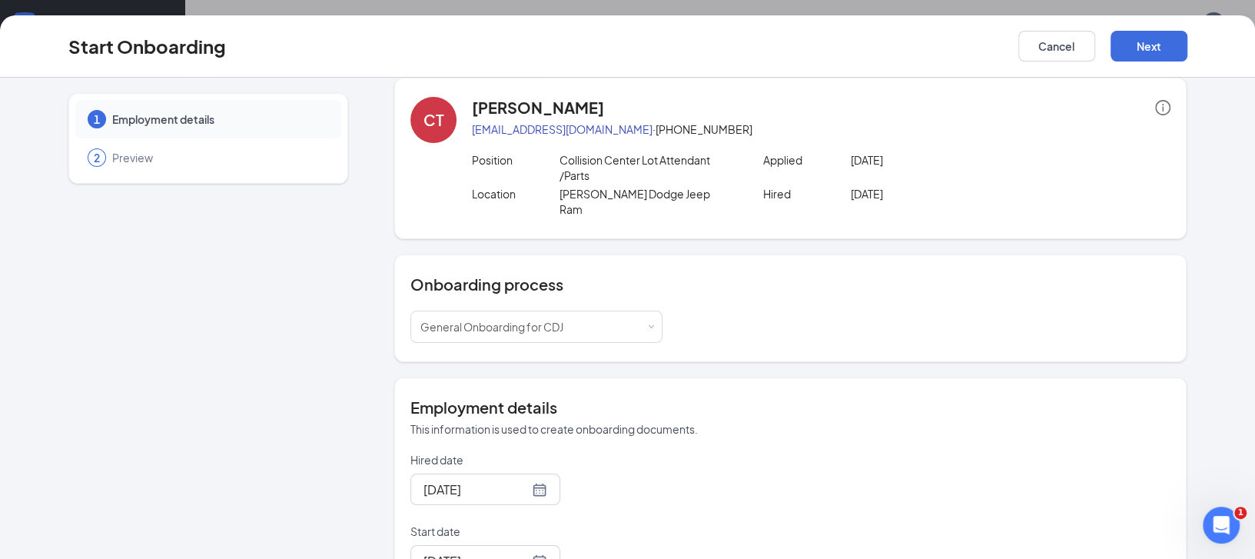
scroll to position [0, 0]
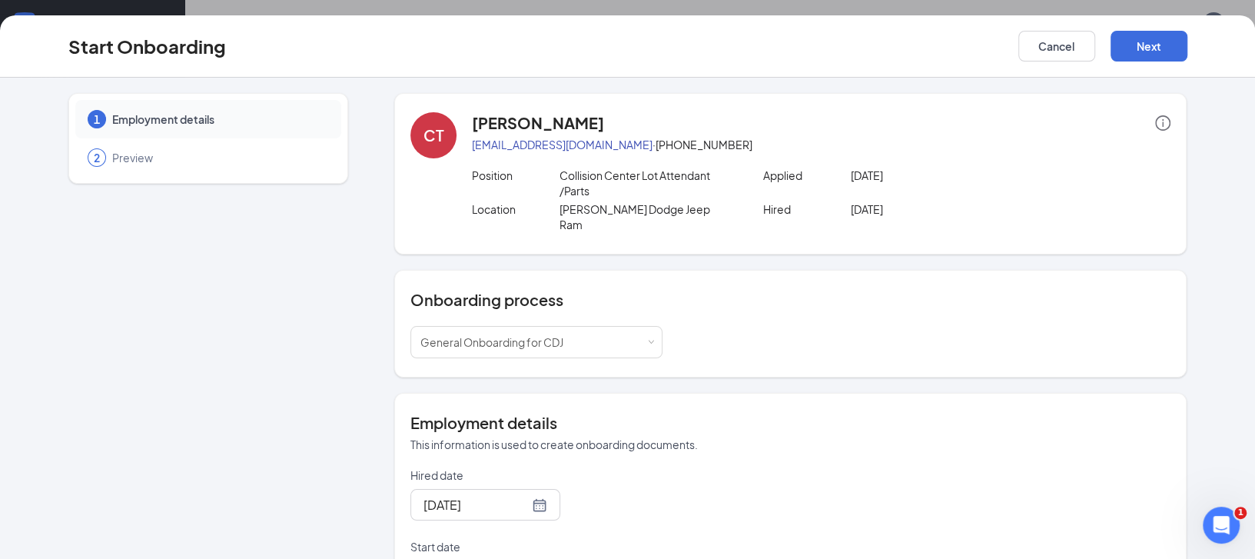
type input "JAMES BUCK"
click at [1145, 55] on button "Next" at bounding box center [1149, 46] width 77 height 31
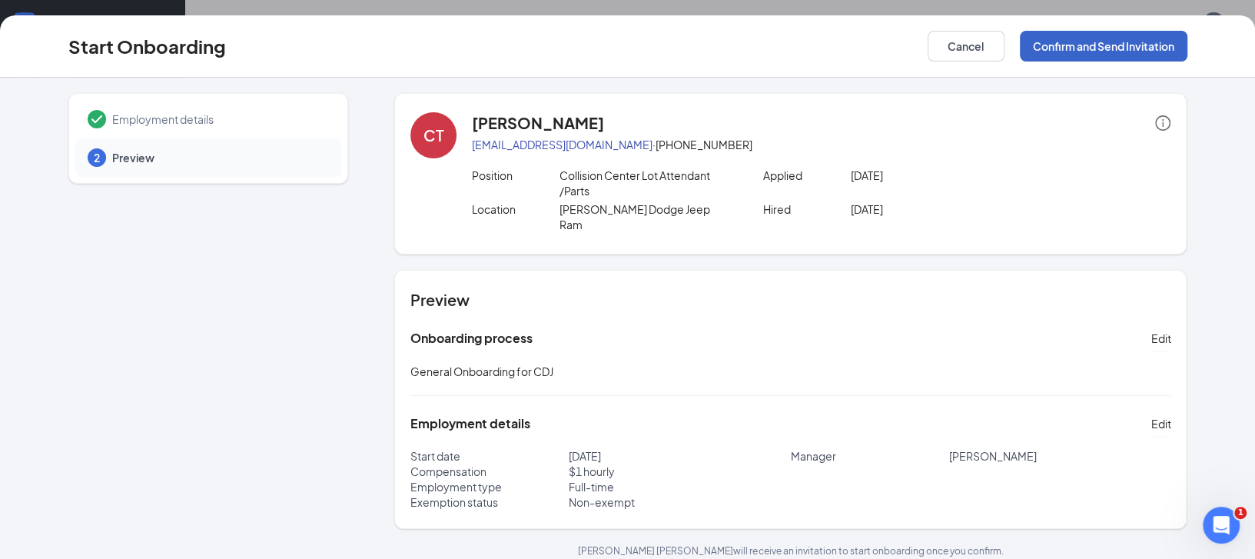
click at [1145, 55] on button "Confirm and Send Invitation" at bounding box center [1104, 46] width 168 height 31
